Goal: Task Accomplishment & Management: Use online tool/utility

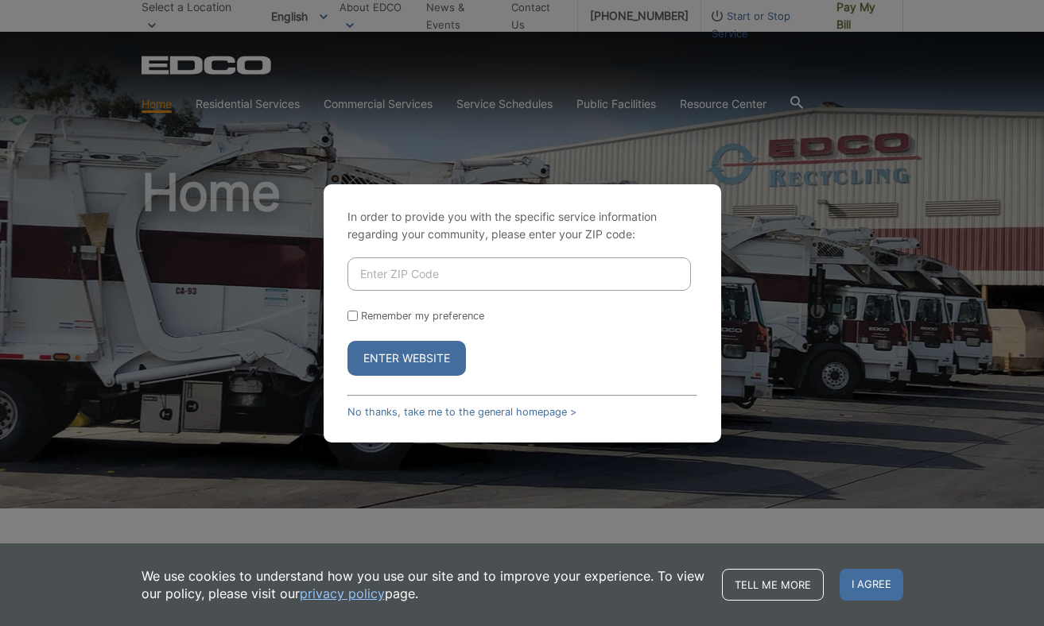
click at [437, 264] on input "Enter ZIP Code" at bounding box center [518, 274] width 343 height 33
type input "92075"
click at [342, 353] on div "In order to provide you with the specific service information regarding your co…" at bounding box center [522, 313] width 397 height 258
click at [379, 354] on button "Enter Website" at bounding box center [406, 358] width 118 height 35
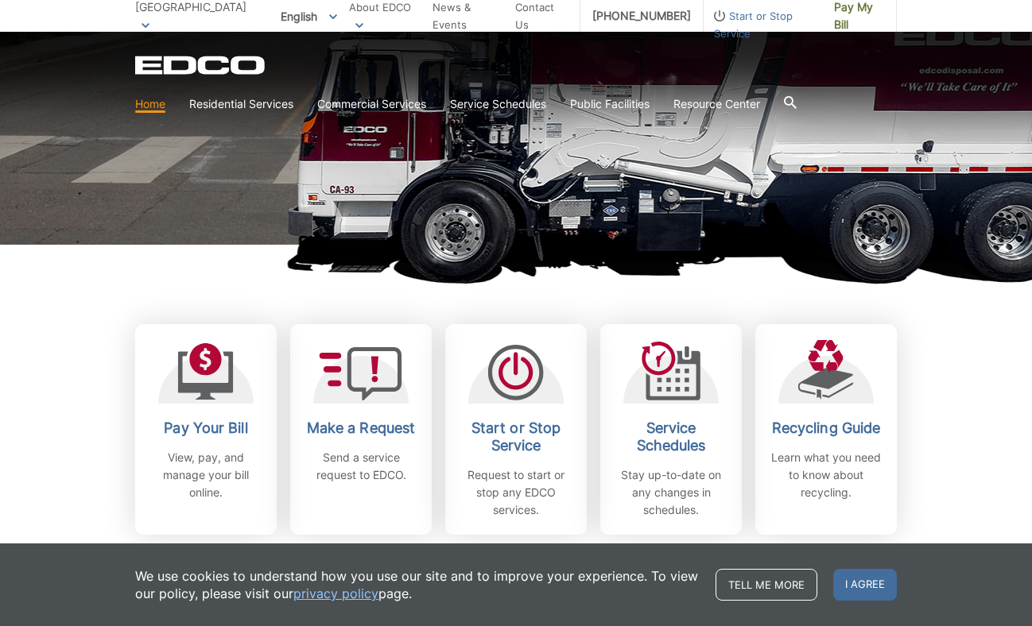
scroll to position [270, 0]
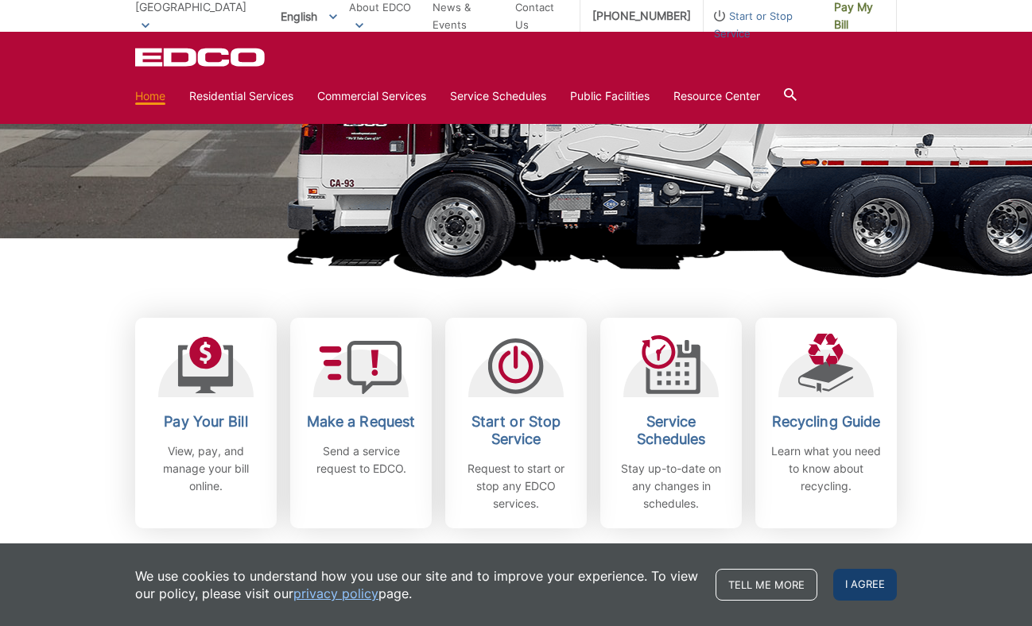
click at [868, 579] on span "I agree" at bounding box center [865, 585] width 64 height 32
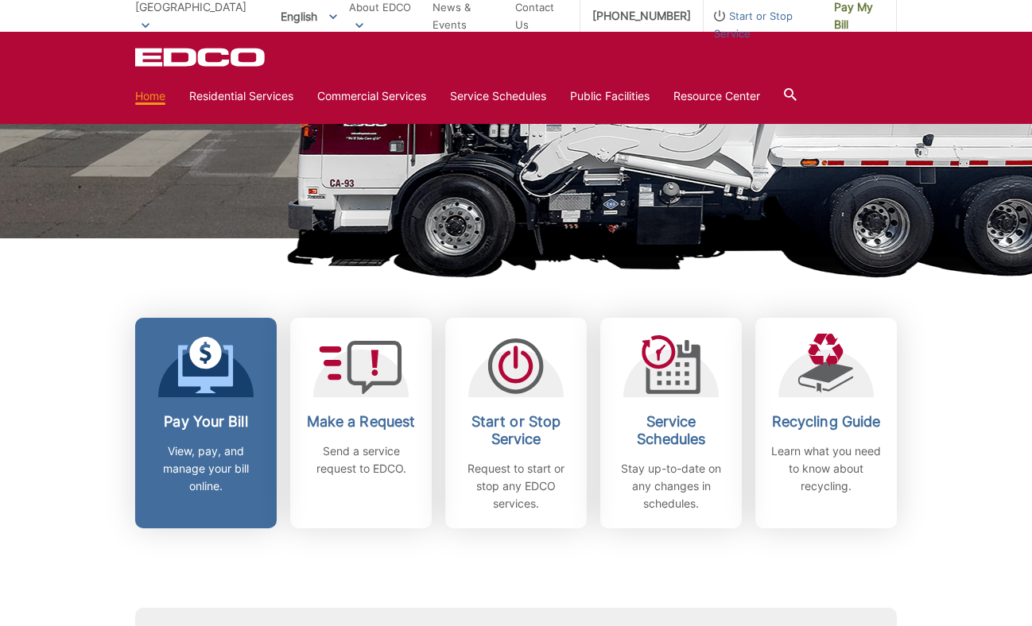
click at [222, 446] on p "View, pay, and manage your bill online." at bounding box center [206, 469] width 118 height 52
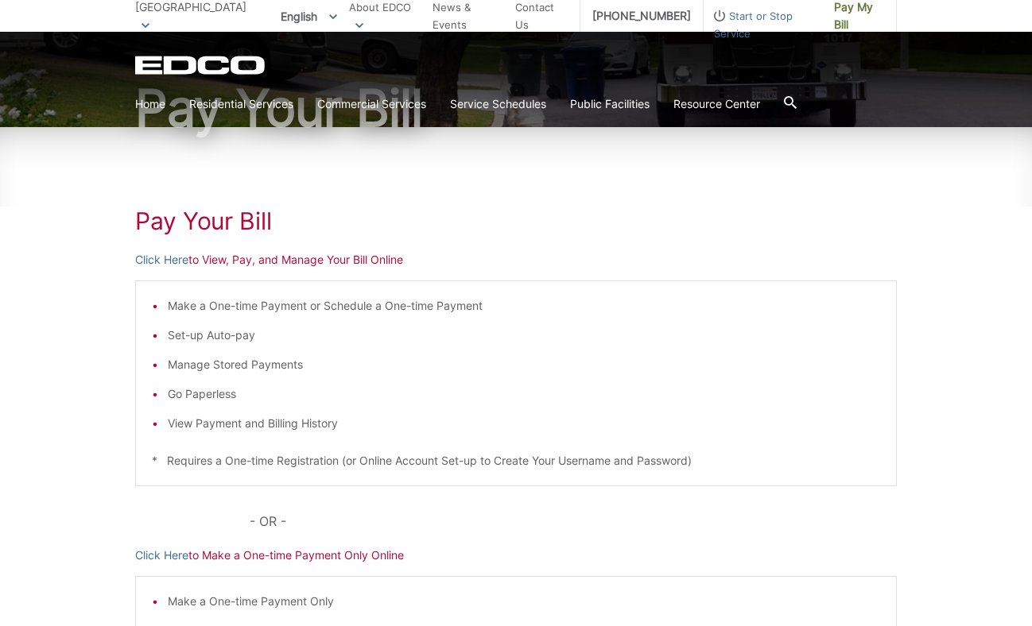
scroll to position [152, 0]
click at [163, 255] on link "Click Here" at bounding box center [161, 258] width 53 height 17
